Goal: Information Seeking & Learning: Understand process/instructions

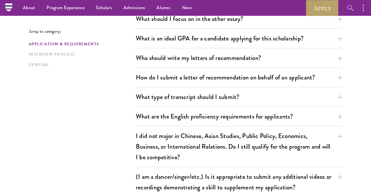
scroll to position [321, 0]
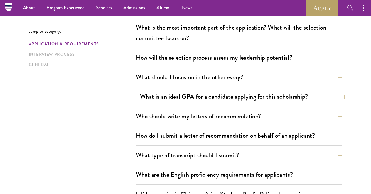
click at [182, 94] on button "What is an ideal GPA for a candidate applying for this scholarship?" at bounding box center [243, 96] width 206 height 13
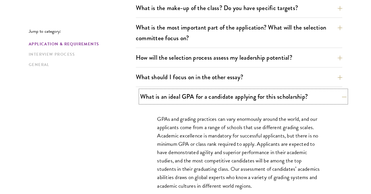
scroll to position [349, 0]
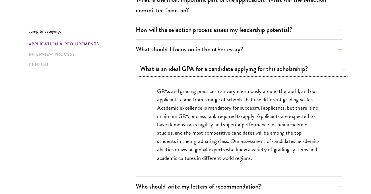
click at [195, 67] on button "What is an ideal GPA for a candidate applying for this scholarship?" at bounding box center [243, 68] width 206 height 13
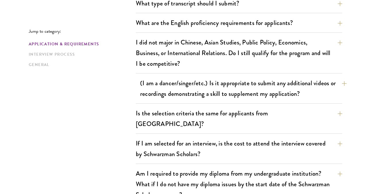
scroll to position [510, 0]
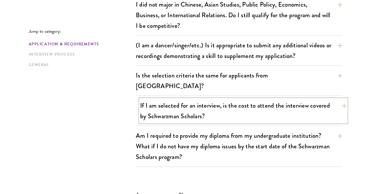
click at [183, 99] on button "If I am selected for an interview, is the cost to attend the interview covered …" at bounding box center [243, 111] width 206 height 24
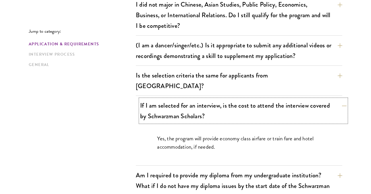
click at [183, 99] on button "If I am selected for an interview, is the cost to attend the interview covered …" at bounding box center [243, 111] width 206 height 24
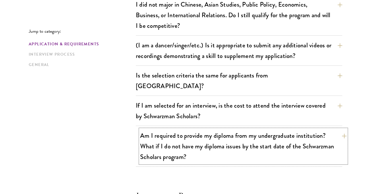
click at [170, 129] on button "Am I required to provide my diploma from my undergraduate institution? What if …" at bounding box center [243, 146] width 206 height 34
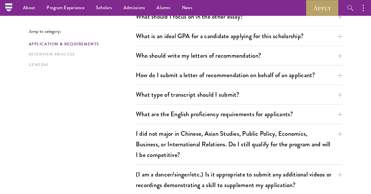
scroll to position [340, 0]
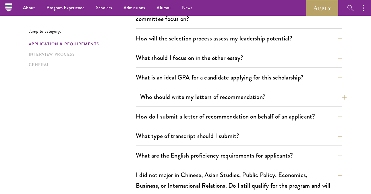
click at [184, 96] on button "Who should write my letters of recommendation?" at bounding box center [243, 96] width 206 height 13
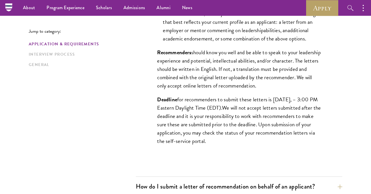
scroll to position [489, 0]
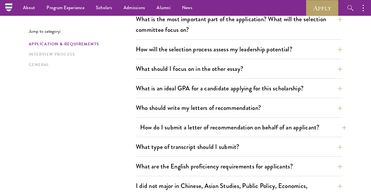
scroll to position [328, 0]
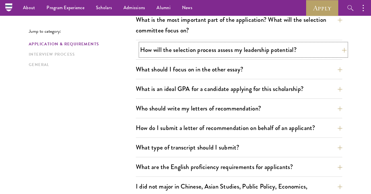
click at [178, 52] on button "How will the selection process assess my leadership potential?" at bounding box center [243, 49] width 206 height 13
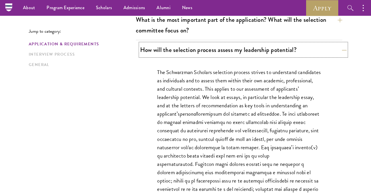
click at [178, 52] on button "How will the selection process assess my leadership potential?" at bounding box center [243, 49] width 206 height 13
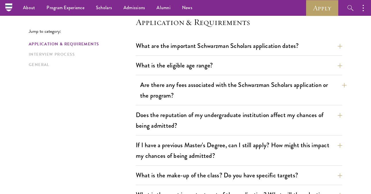
scroll to position [153, 0]
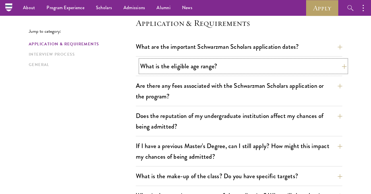
click at [191, 66] on button "What is the eligible age range?" at bounding box center [243, 66] width 206 height 13
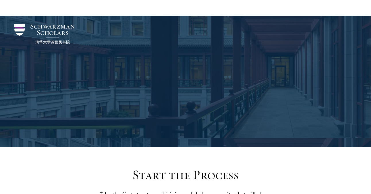
scroll to position [99, 0]
